Goal: Task Accomplishment & Management: Complete application form

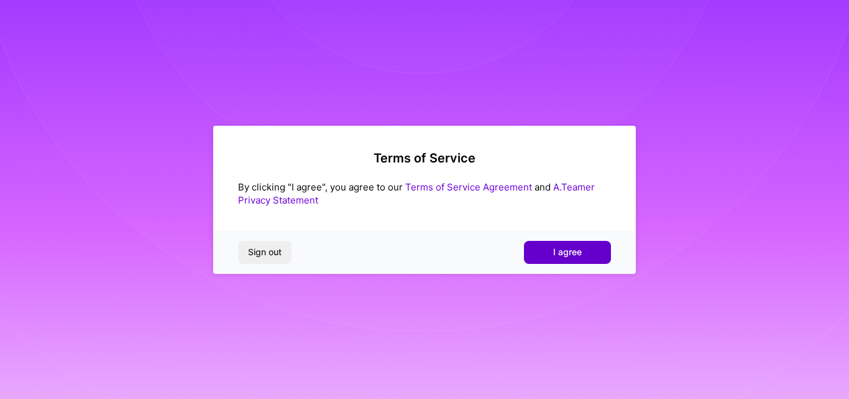
click at [571, 259] on button "I agree" at bounding box center [567, 252] width 87 height 22
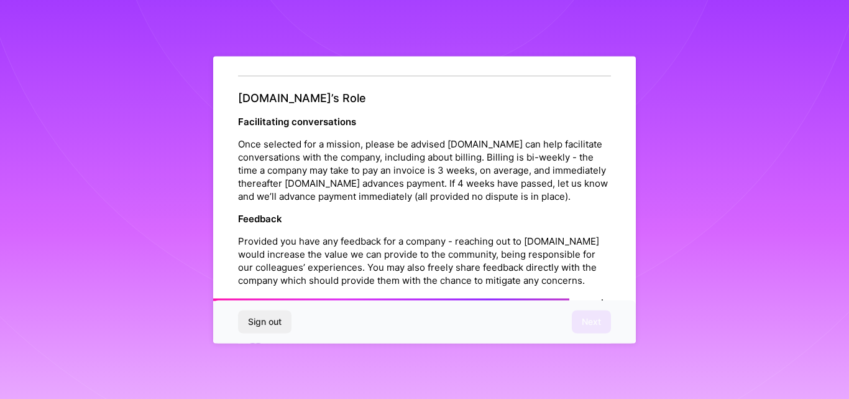
scroll to position [1476, 0]
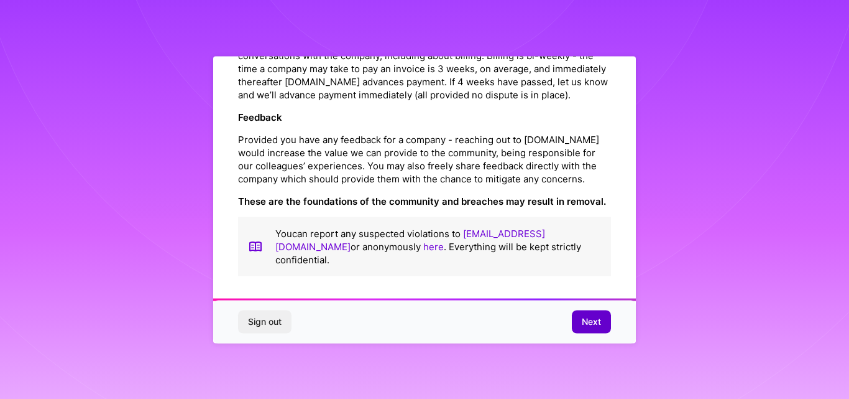
click at [588, 315] on span "Next" at bounding box center [591, 321] width 19 height 12
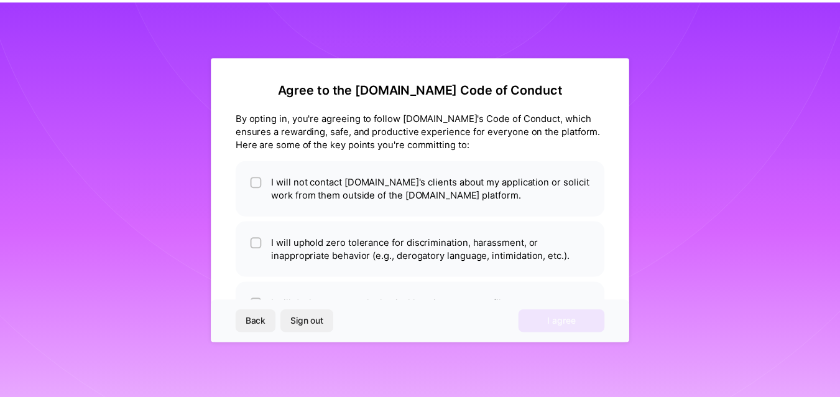
scroll to position [49, 0]
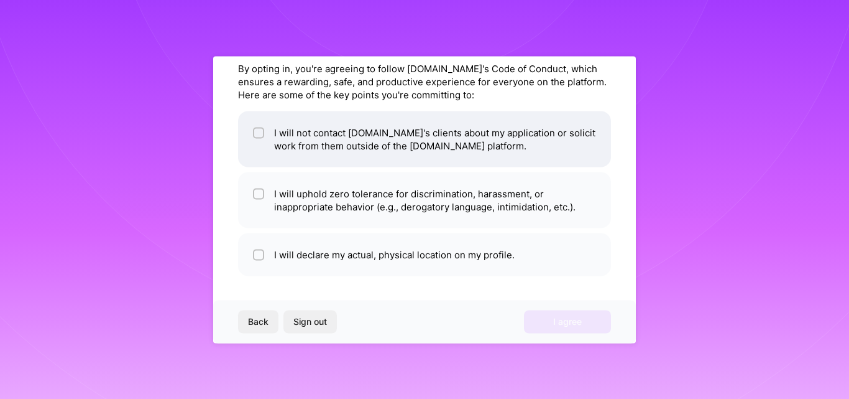
click at [269, 132] on li "I will not contact A.Team's clients about my application or solicit work from t…" at bounding box center [424, 139] width 373 height 56
checkbox input "true"
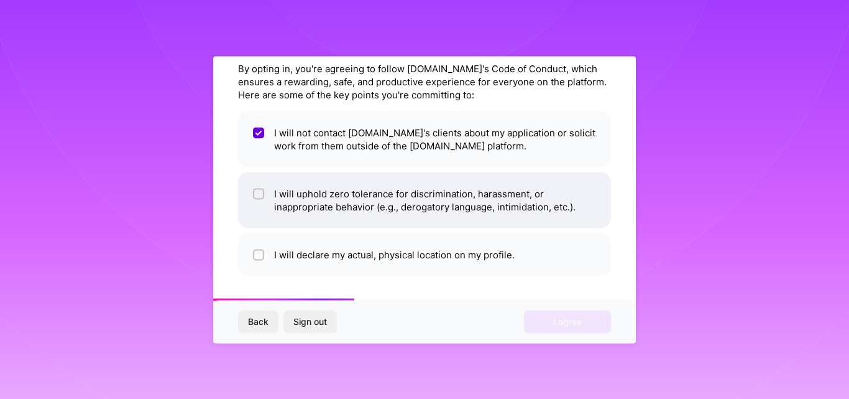
click at [266, 195] on li "I will uphold zero tolerance for discrimination, harassment, or inappropriate b…" at bounding box center [424, 200] width 373 height 56
checkbox input "true"
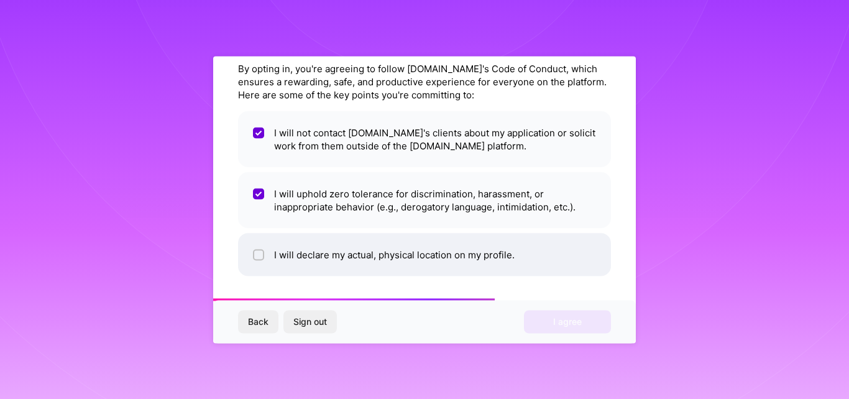
click at [259, 252] on input "checkbox" at bounding box center [260, 255] width 9 height 9
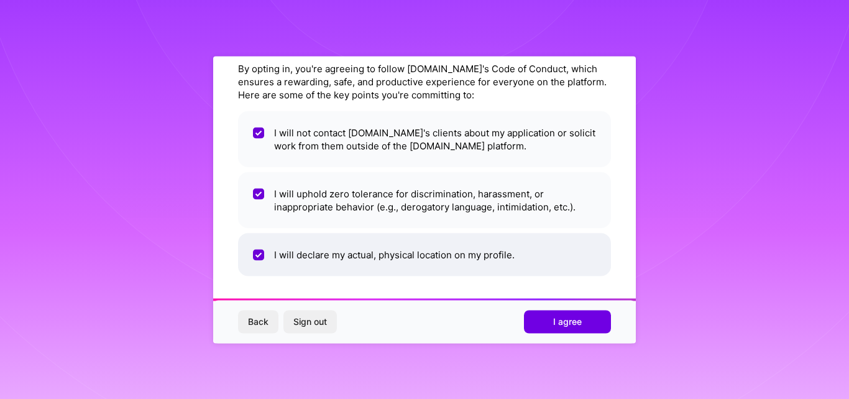
click at [256, 257] on input "checkbox" at bounding box center [259, 254] width 11 height 11
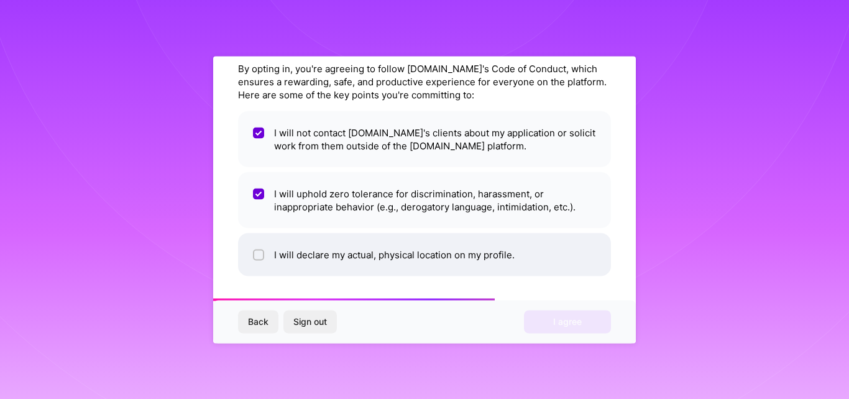
click at [260, 254] on input "checkbox" at bounding box center [260, 255] width 9 height 9
checkbox input "true"
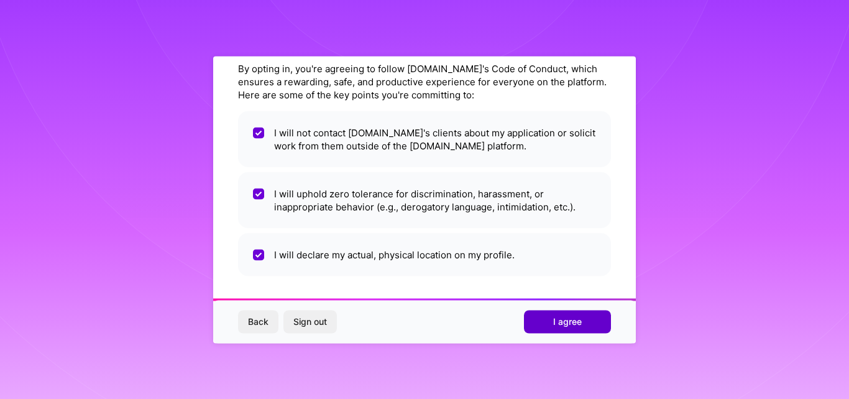
click at [562, 328] on button "I agree" at bounding box center [567, 321] width 87 height 22
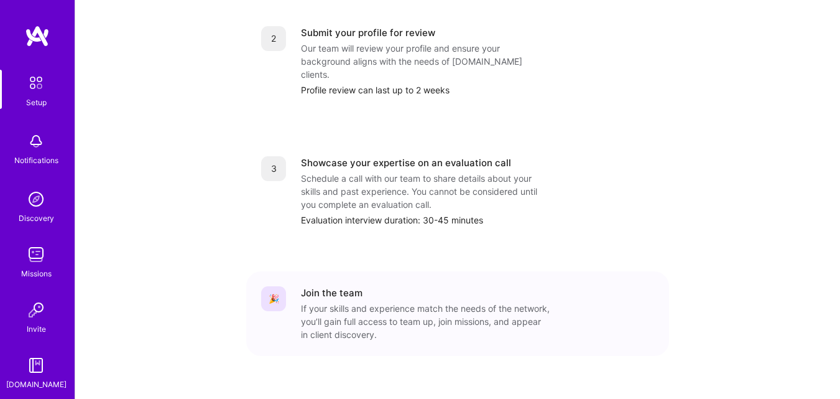
scroll to position [236, 0]
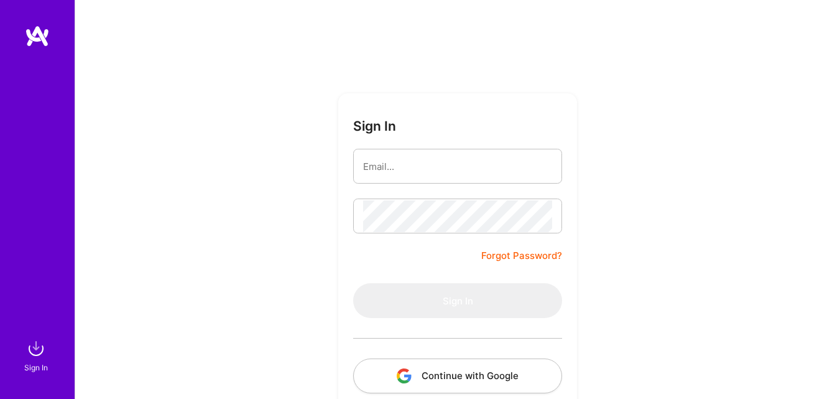
type input "[EMAIL_ADDRESS][DOMAIN_NAME]"
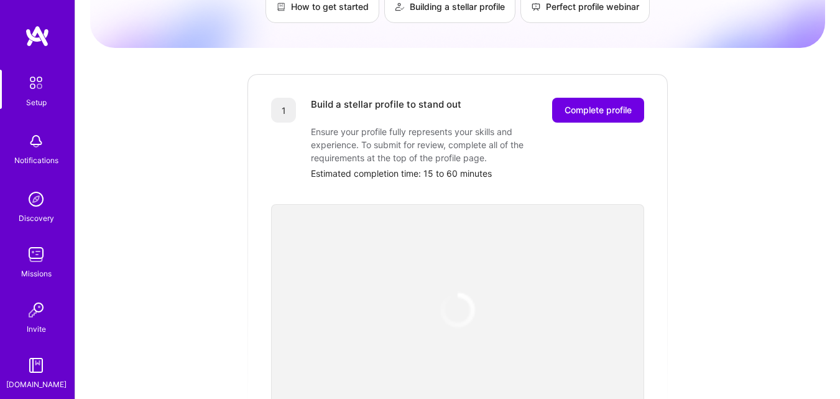
scroll to position [187, 0]
